Goal: Transaction & Acquisition: Purchase product/service

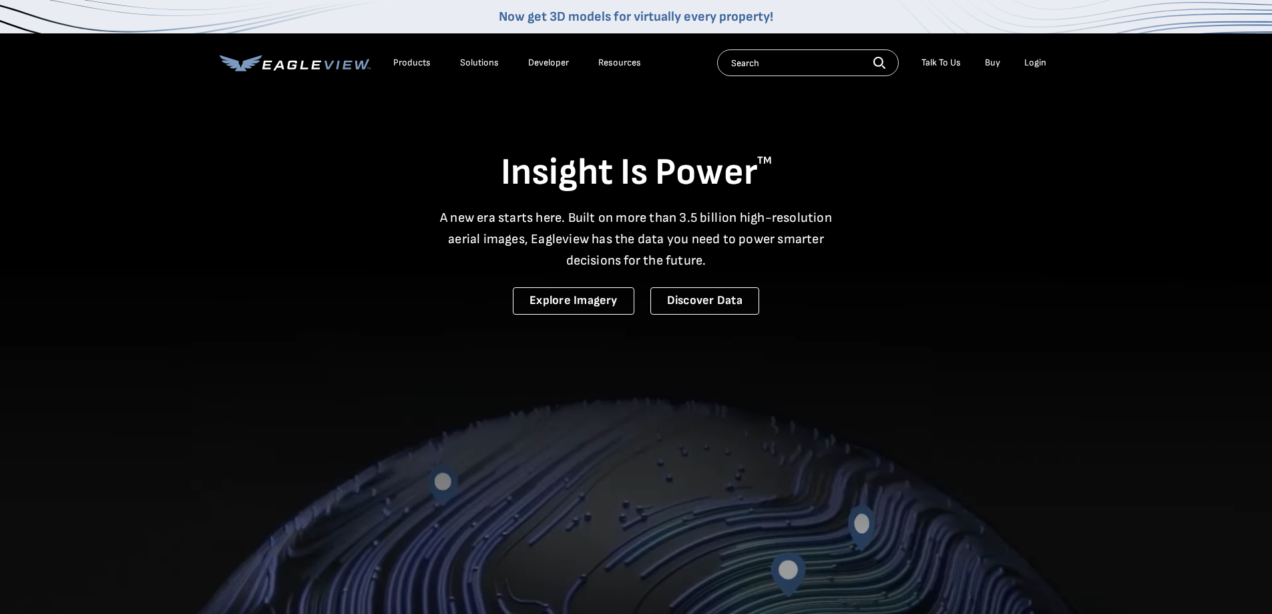
click at [1044, 59] on div "Login" at bounding box center [1035, 63] width 22 height 12
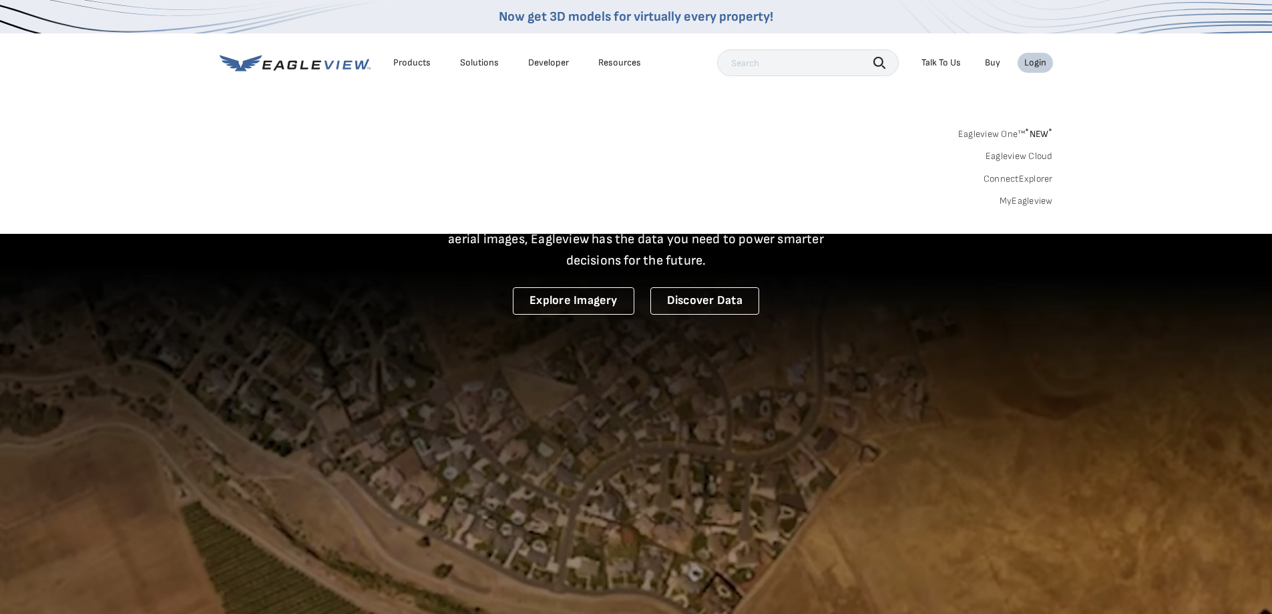
click at [1028, 204] on link "MyEagleview" at bounding box center [1026, 201] width 53 height 12
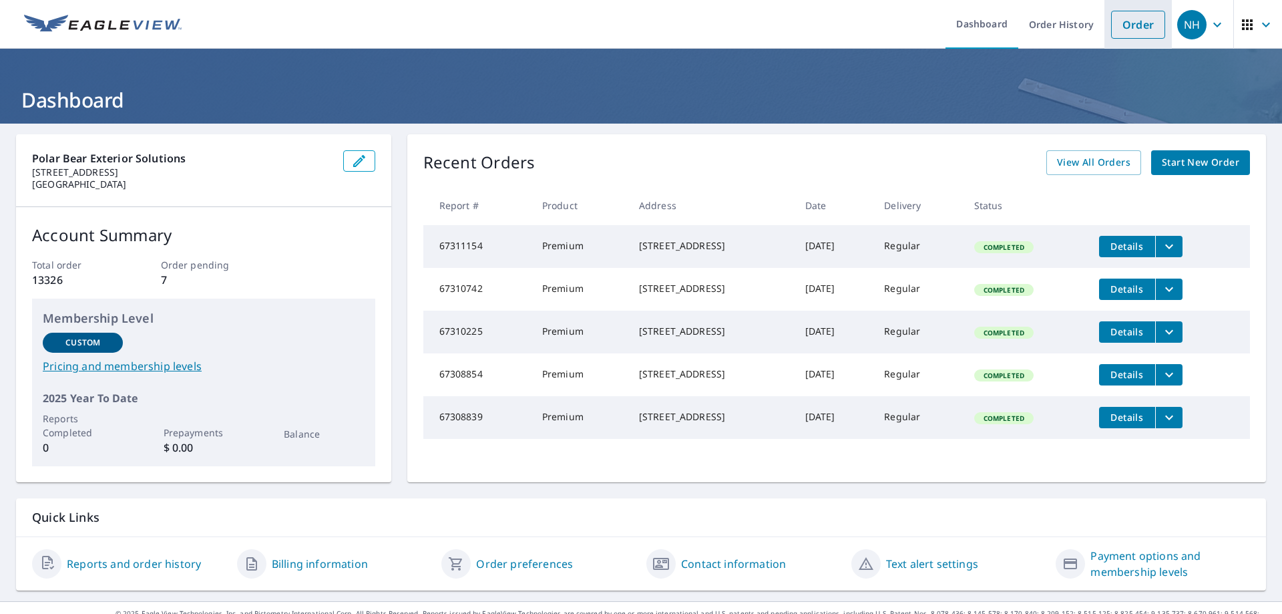
click at [1126, 27] on link "Order" at bounding box center [1138, 25] width 54 height 28
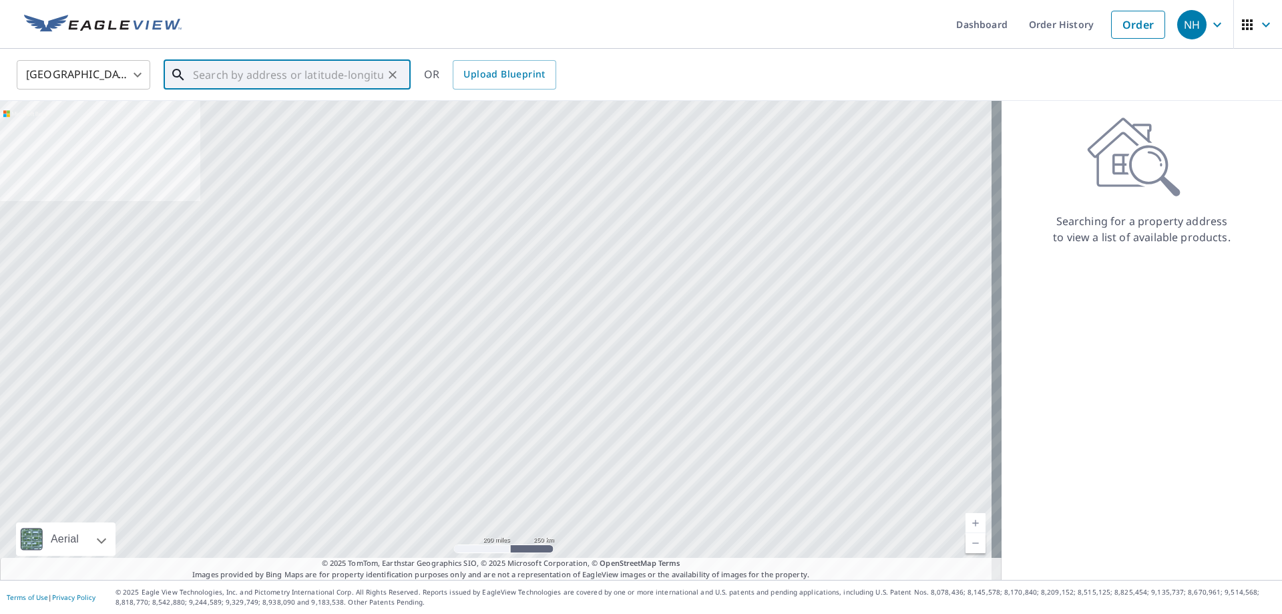
paste input "11722 7th Ave SE Unit # A Everett, WA 98208 - 5573"
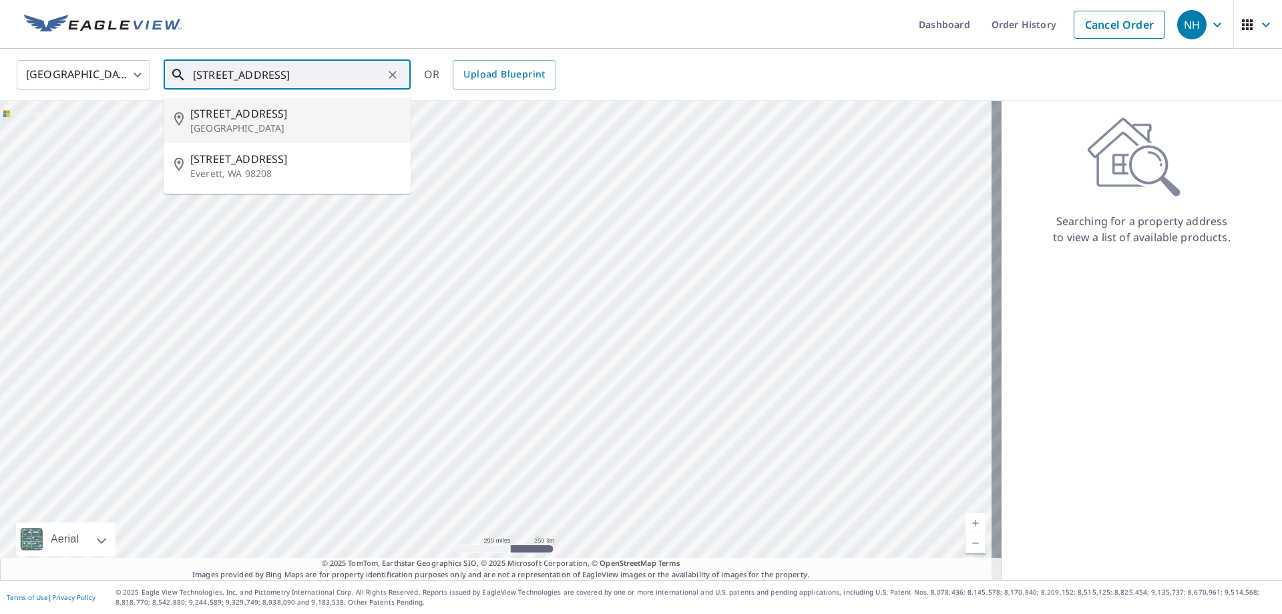
click at [279, 118] on span "11722 7th Ave NE" at bounding box center [295, 113] width 210 height 16
type input "11722 7th Ave NE Seattle, WA 98125"
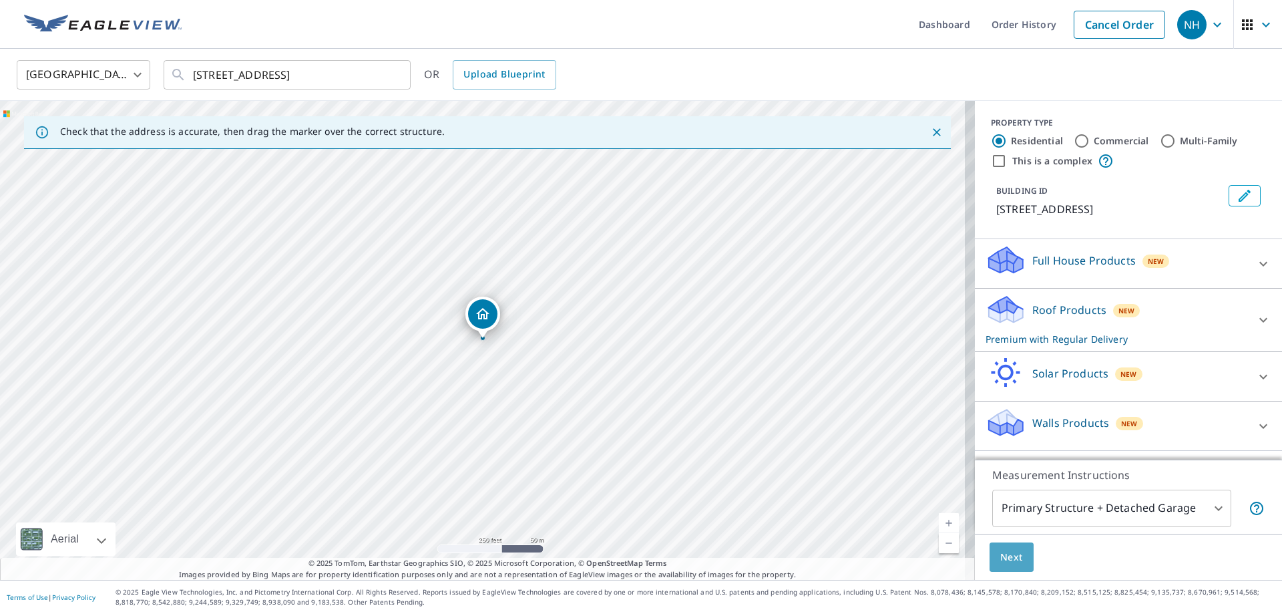
click at [1006, 556] on span "Next" at bounding box center [1011, 557] width 23 height 17
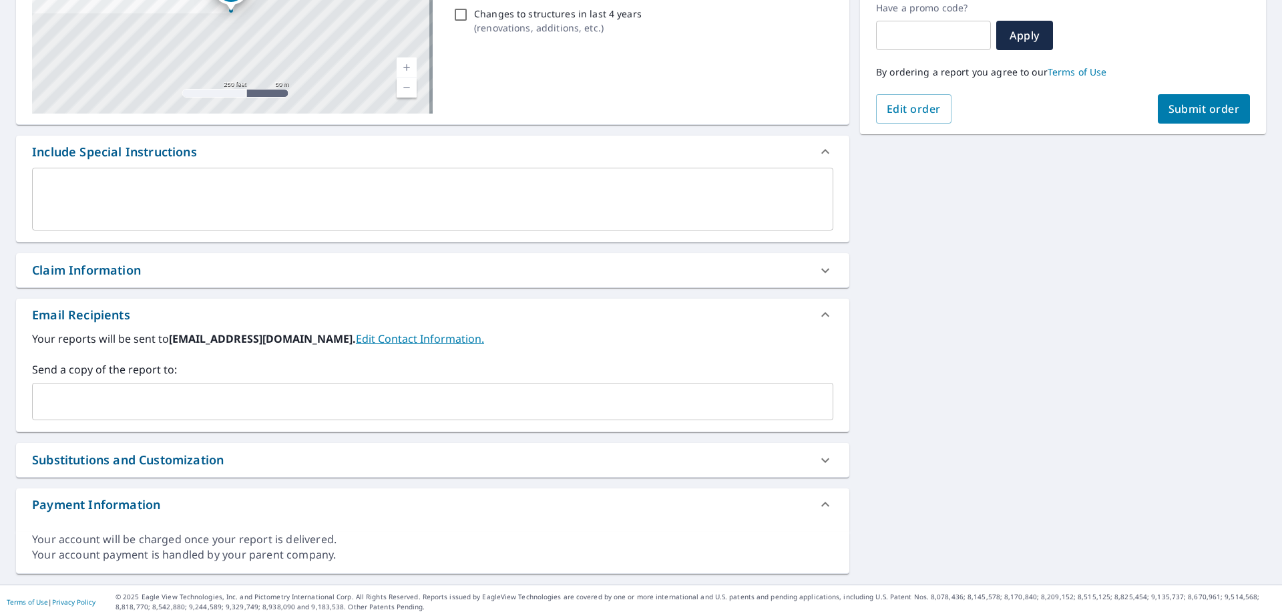
scroll to position [236, 0]
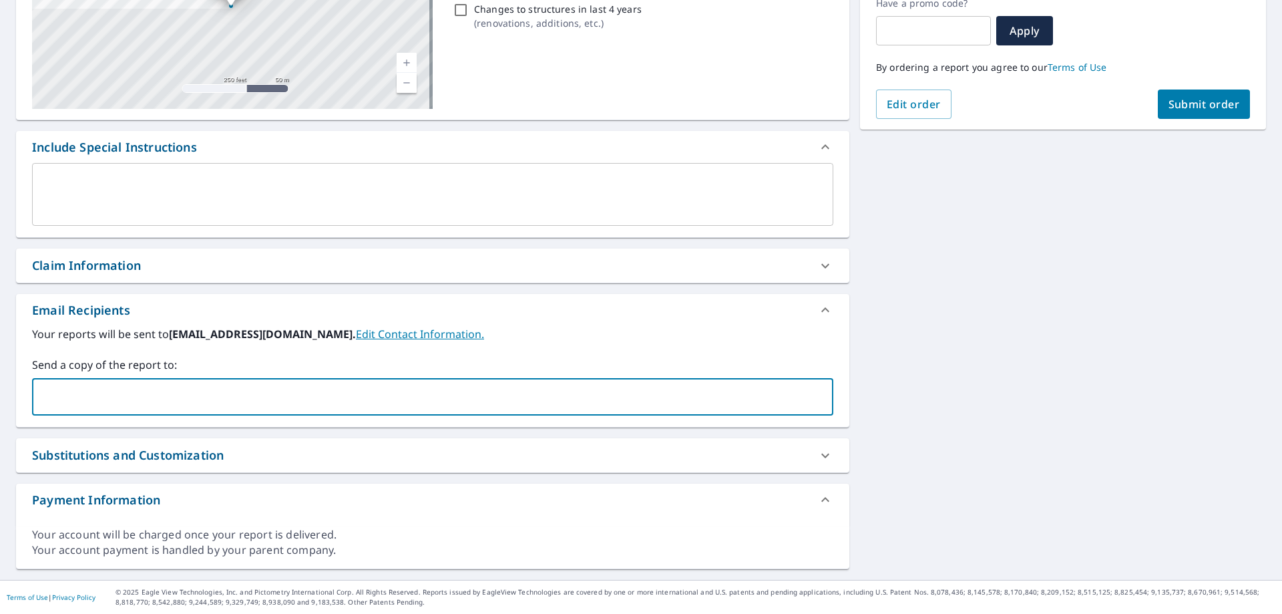
click at [128, 394] on input "text" at bounding box center [422, 396] width 769 height 25
type input "erichoumard"
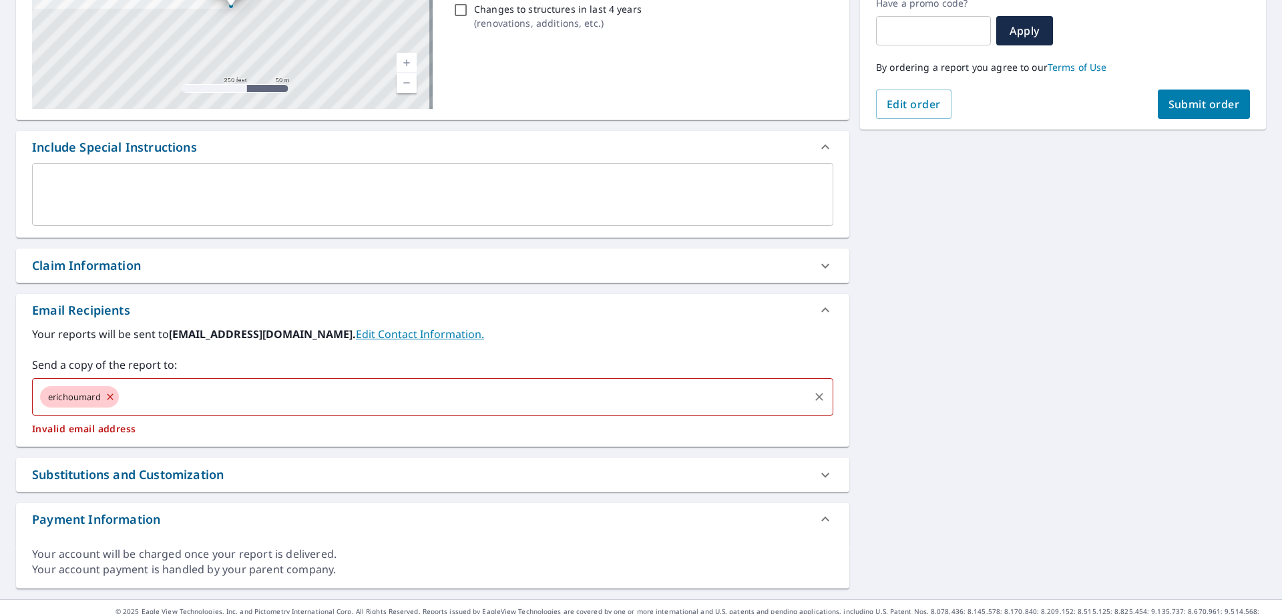
click at [112, 400] on icon at bounding box center [110, 396] width 11 height 15
checkbox input "true"
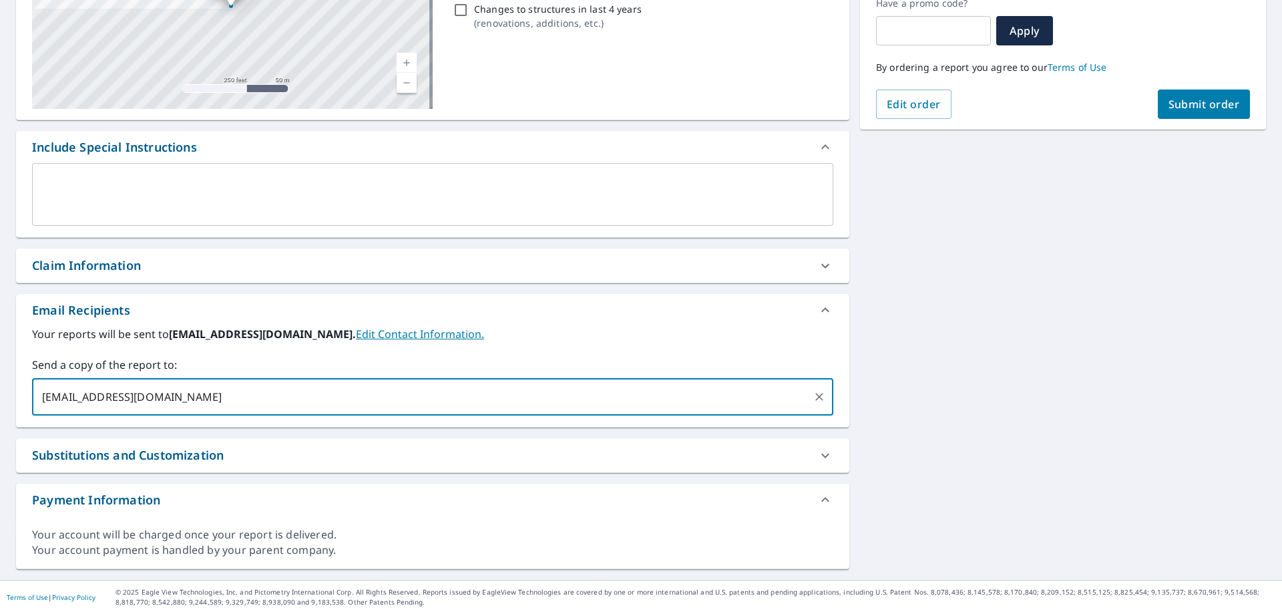
type input "erichoumard@polarbearnw.com"
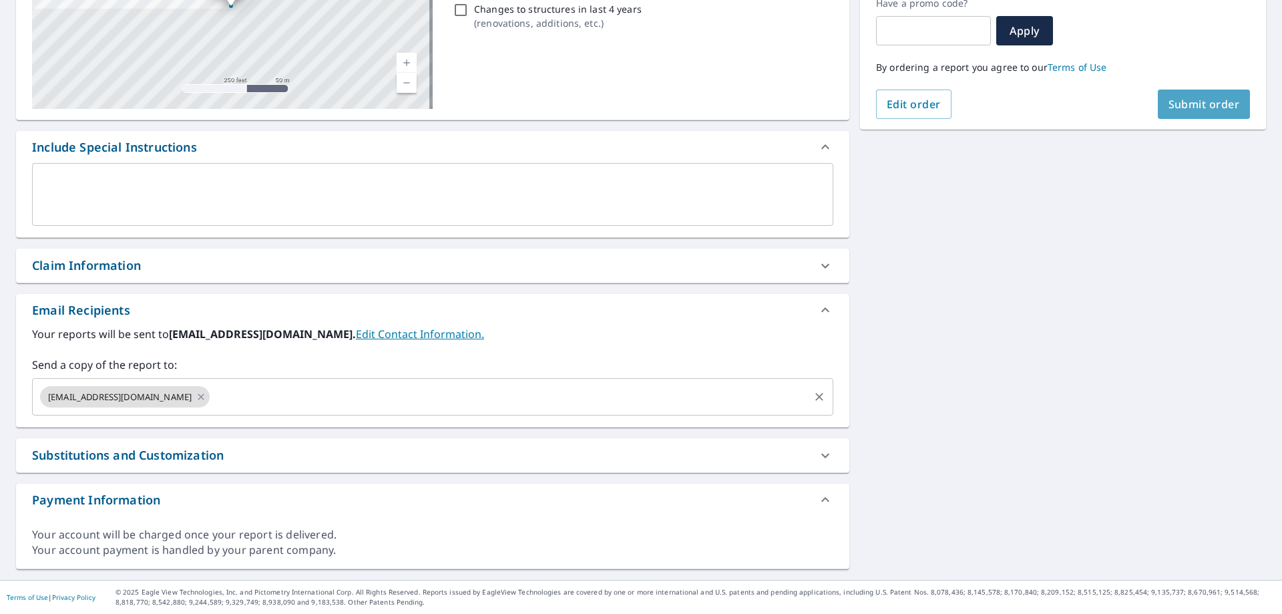
click at [1174, 103] on span "Submit order" at bounding box center [1203, 104] width 71 height 15
checkbox input "true"
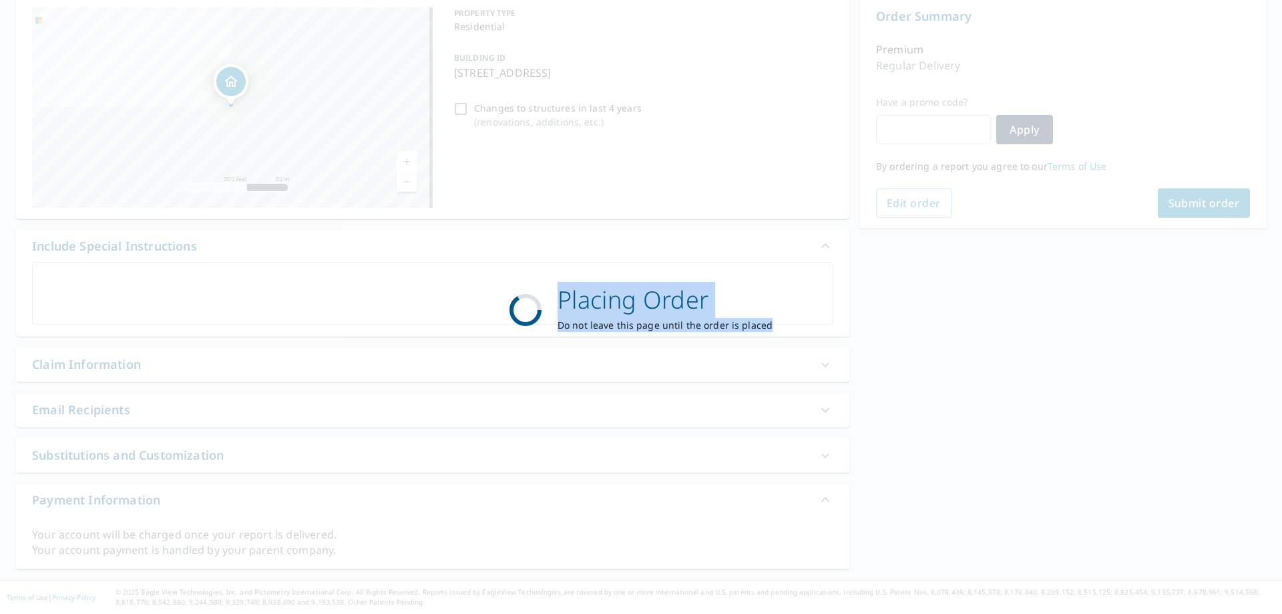
click at [1174, 103] on div "Placing Order Do not leave this page until the order is placed" at bounding box center [641, 307] width 1282 height 614
